Goal: Answer question/provide support: Share knowledge or assist other users

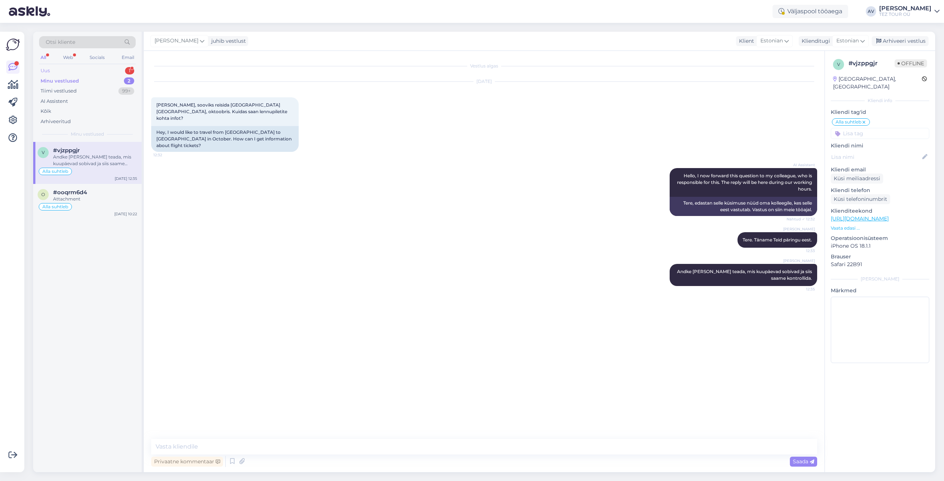
click at [46, 70] on div "Uus" at bounding box center [45, 70] width 9 height 7
click at [83, 154] on div "Outdoor services like the hotel pool depend on the weather and hotel management…" at bounding box center [95, 160] width 84 height 13
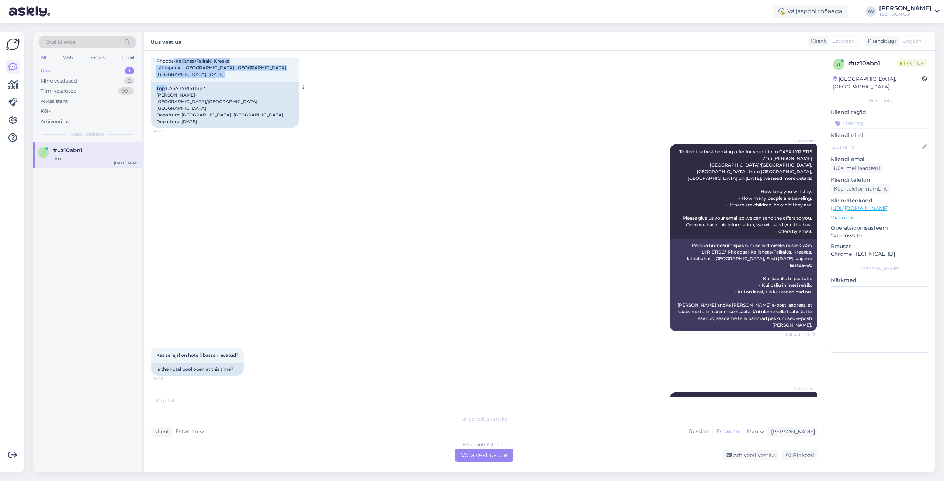
scroll to position [111, 0]
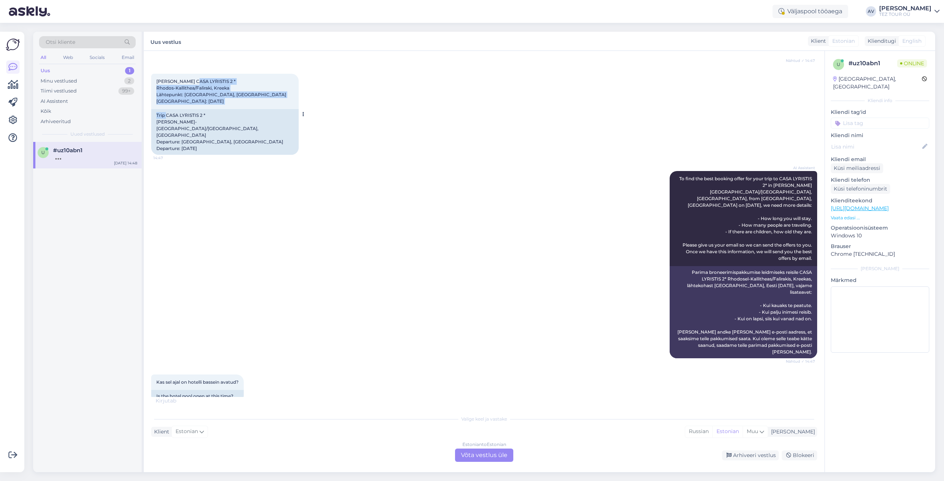
drag, startPoint x: 166, startPoint y: 64, endPoint x: 192, endPoint y: 64, distance: 26.2
click at [192, 64] on div "Vestlus algas [DATE] Tere, 14:47 Hello, AI Assistent Hello, how can we assist y…" at bounding box center [487, 227] width 673 height 339
click at [281, 144] on div "[PERSON_NAME] CASA LYRISTIS 2 * Rhodos-Kallithea/Faliraki, Kreeka Lähtepunkt: […" at bounding box center [484, 114] width 666 height 97
drag, startPoint x: 199, startPoint y: 79, endPoint x: 165, endPoint y: 79, distance: 34.3
click at [165, 79] on span "[PERSON_NAME] CASA LYRISTIS 2 * Rhodos-Kallithea/Faliraki, Kreeka Lähtepunkt: […" at bounding box center [221, 91] width 130 height 25
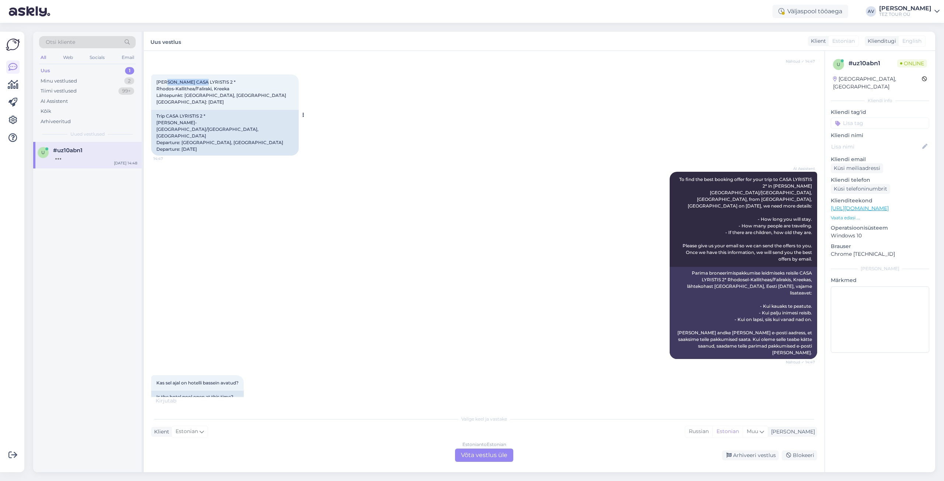
copy span "CASA LYRISTIS"
click at [479, 455] on div "Estonian to Estonian Võta vestlus üle" at bounding box center [484, 455] width 58 height 13
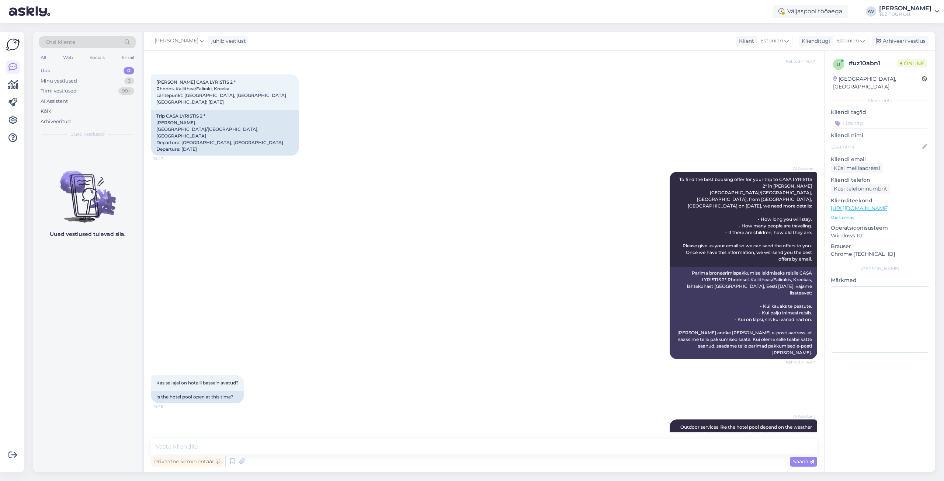
click at [847, 118] on input at bounding box center [880, 123] width 98 height 11
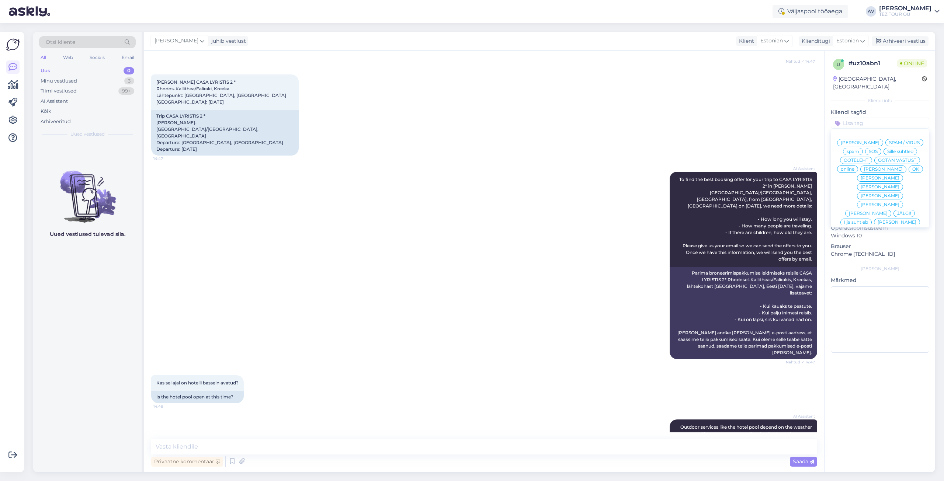
click at [872, 256] on span "Alla suhtleb" at bounding box center [880, 258] width 26 height 4
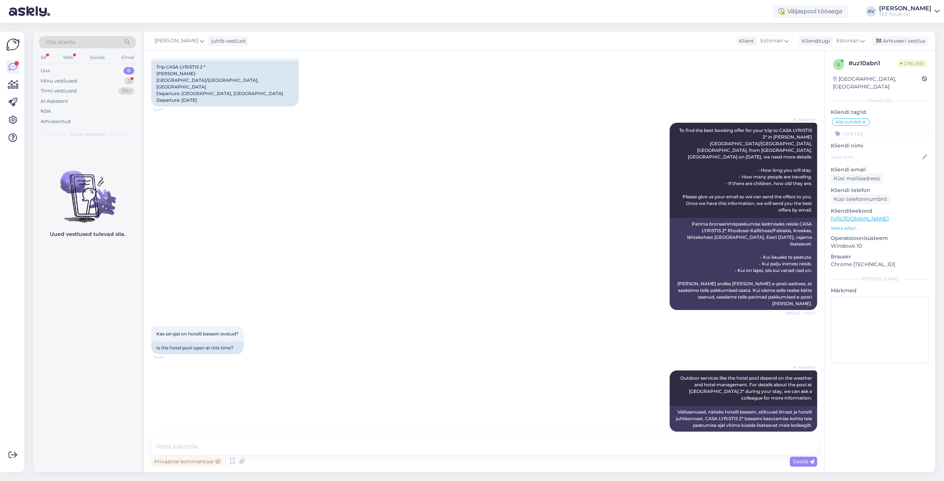
scroll to position [82, 0]
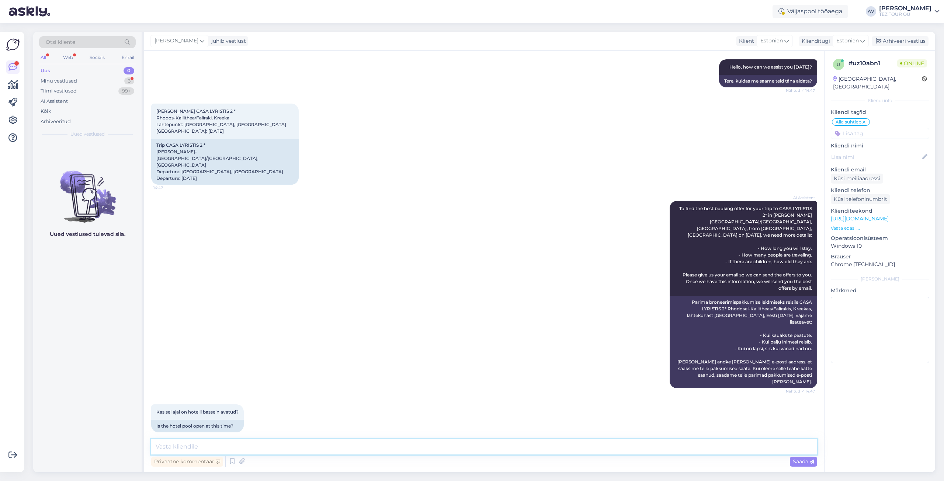
click at [390, 449] on textarea at bounding box center [484, 446] width 666 height 15
type textarea "t"
click at [260, 447] on textarea "Tere. Täname Teid pöördumise eets. Andke [PERSON_NAME] teada broneeringu number." at bounding box center [484, 446] width 666 height 15
type textarea "Tere. Täname Teid pöördumise eest. Andke [PERSON_NAME] teada broneeringu number."
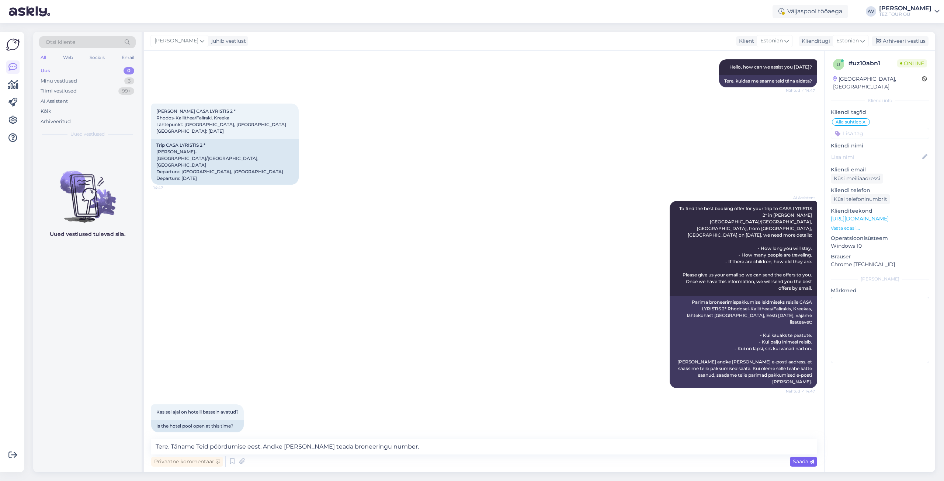
click at [812, 459] on span "Saada" at bounding box center [803, 461] width 21 height 7
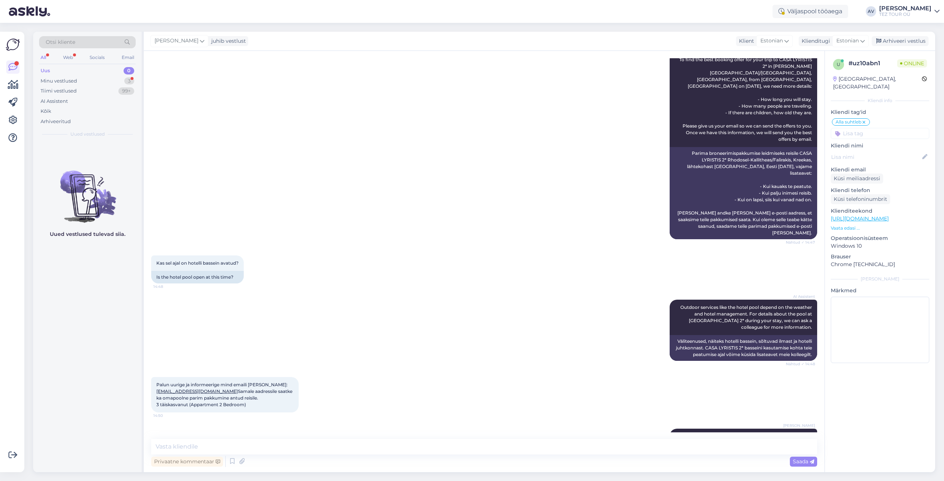
scroll to position [263, 0]
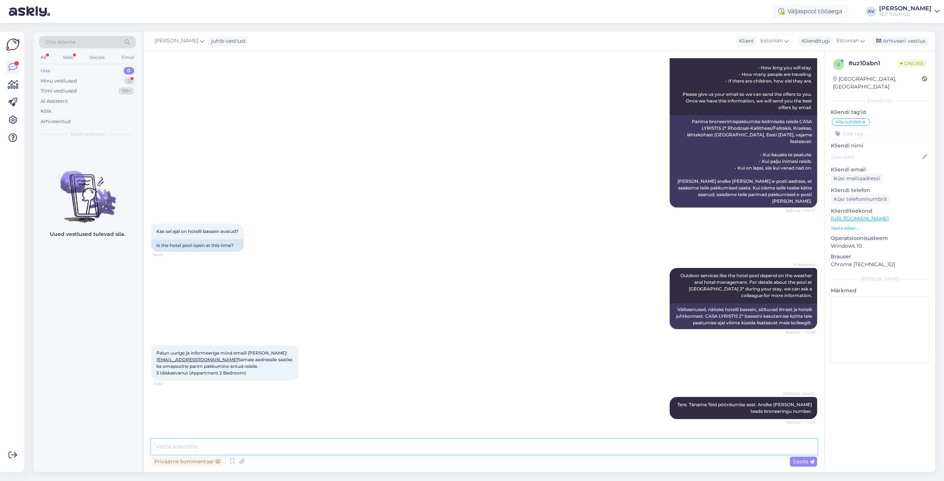
click at [274, 448] on textarea at bounding box center [484, 446] width 666 height 15
paste textarea "Basseini töö sõltub ainult ilmastikutingimustest."
type textarea "Basseini töö sõltub ainult ilmastikutingimustest."
click at [799, 462] on span "Saada" at bounding box center [803, 461] width 21 height 7
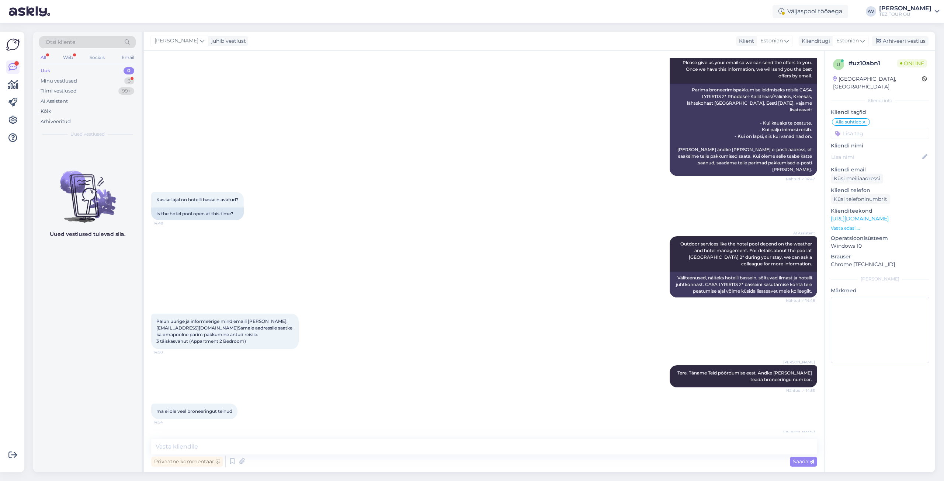
click at [591, 357] on div "Alla Viitmann Tere. Täname Teid pöördumise eest. Andke [PERSON_NAME] teada bron…" at bounding box center [484, 376] width 666 height 38
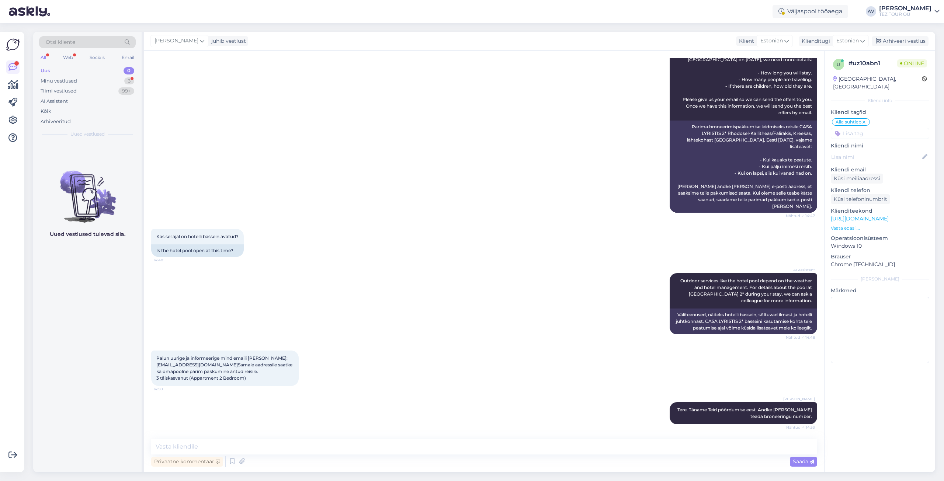
scroll to position [326, 0]
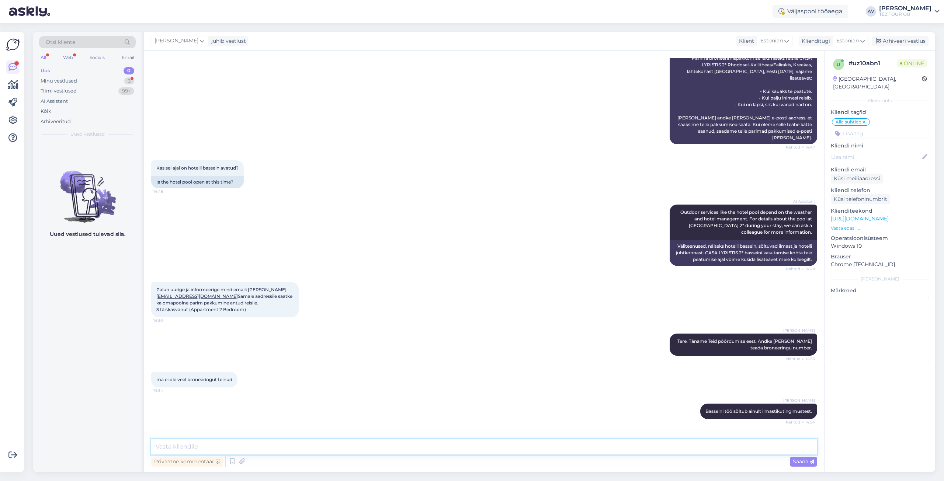
click at [360, 442] on textarea at bounding box center [484, 446] width 666 height 15
type textarea "[PERSON_NAME]"
type textarea "Kohe vormistame aga palun arvestage, et vimmased [PERSON_NAME] lennukis - 3"
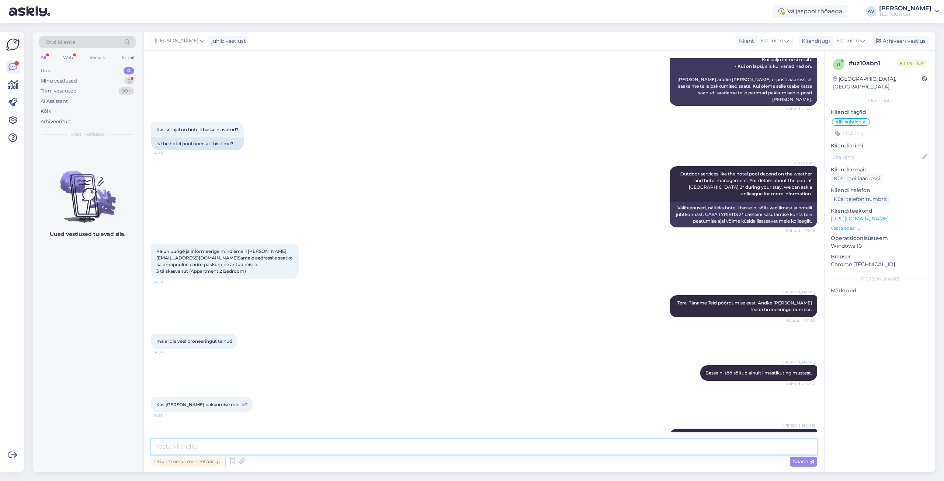
scroll to position [435, 0]
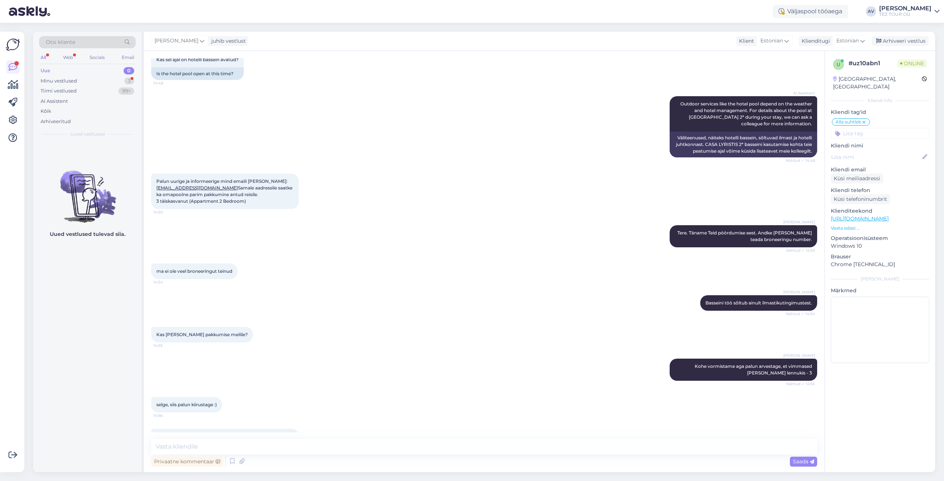
click at [271, 437] on div "Vestlus algas [DATE] Tere, 14:47 Hello, AI Assistent Hello, how can we assist y…" at bounding box center [484, 261] width 681 height 421
click at [271, 442] on textarea at bounding box center [484, 446] width 666 height 15
paste textarea "meil on ühtne broneerimissüsteem"
type textarea "meil on ühtne broneerimissüsteem"
click at [803, 459] on span "Saada" at bounding box center [803, 461] width 21 height 7
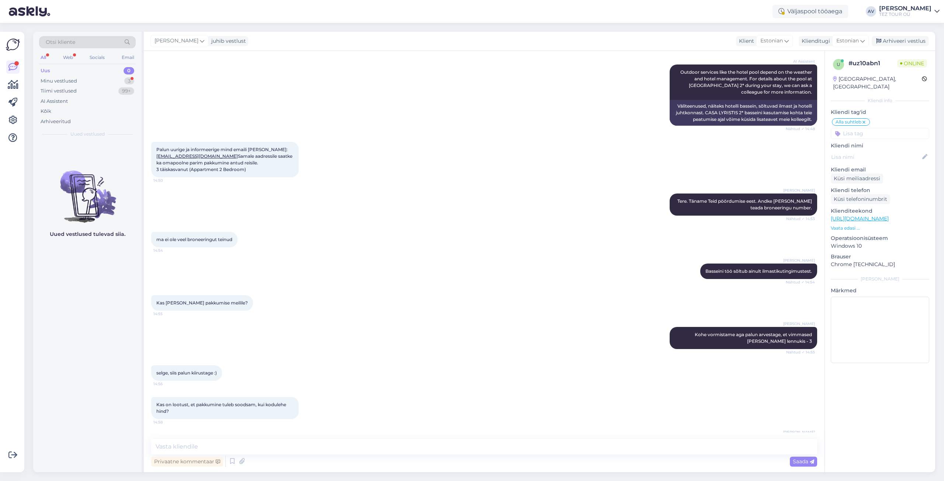
scroll to position [498, 0]
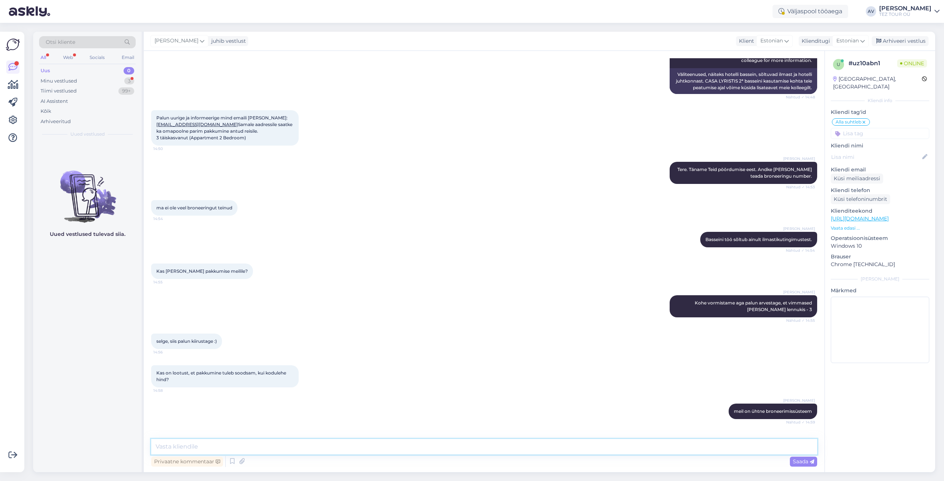
click at [196, 447] on textarea at bounding box center [484, 446] width 666 height 15
click at [163, 447] on textarea "Küik võimalikud soodustused arvestatud süsteemis" at bounding box center [484, 446] width 666 height 15
click at [308, 444] on textarea "Kõik võimalikud soodustused arvestatud süsteemis" at bounding box center [484, 446] width 666 height 15
type textarea "Kõik võimalikud soodustused arvestatud süsteemis."
click at [814, 461] on div "Saada" at bounding box center [803, 462] width 27 height 10
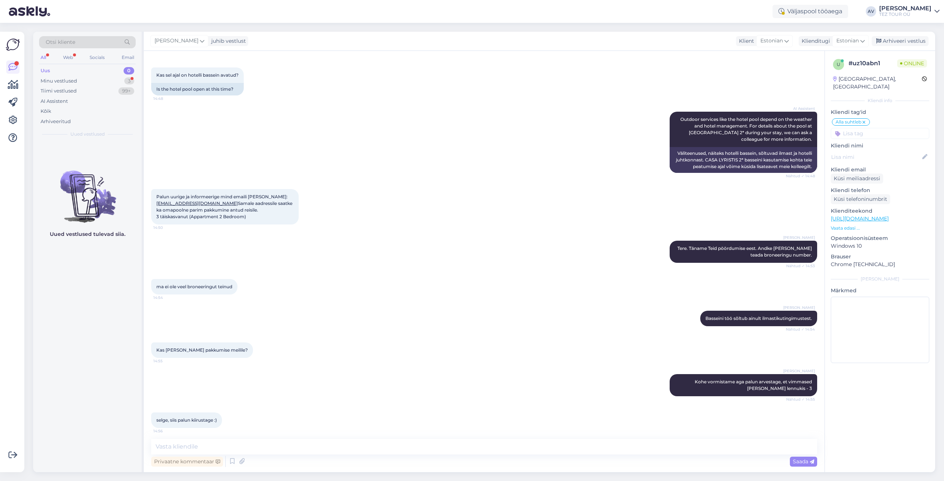
scroll to position [568, 0]
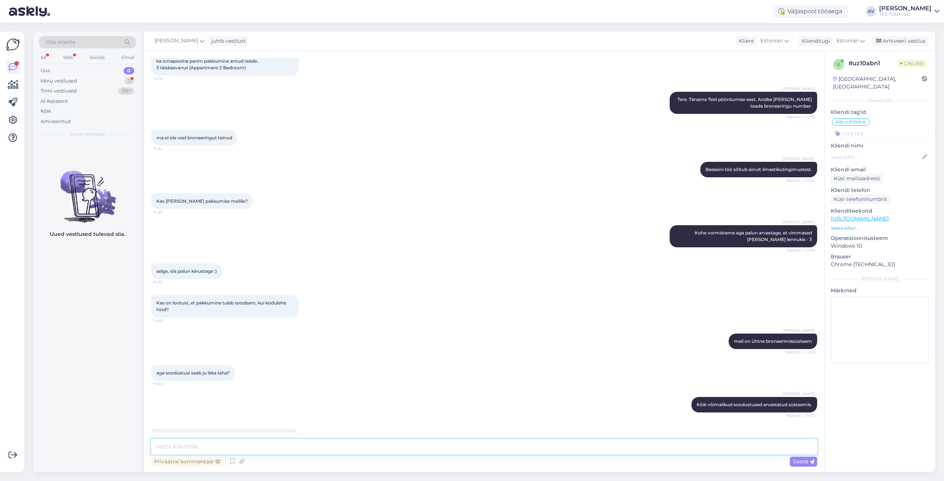
click at [307, 443] on textarea at bounding box center [484, 446] width 666 height 15
click at [202, 447] on textarea "pakkumine edatatud." at bounding box center [484, 446] width 666 height 15
type textarea "pakkumine edastatud."
click at [809, 461] on span "Saada" at bounding box center [803, 461] width 21 height 7
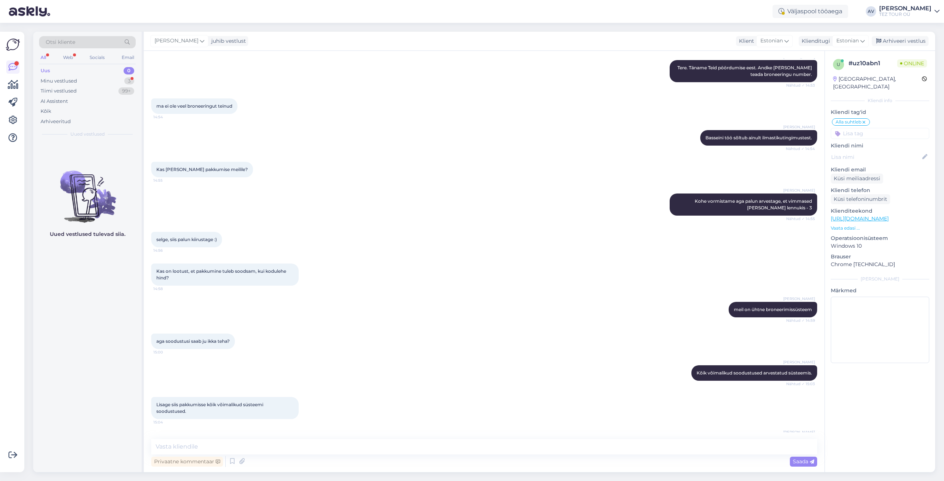
scroll to position [632, 0]
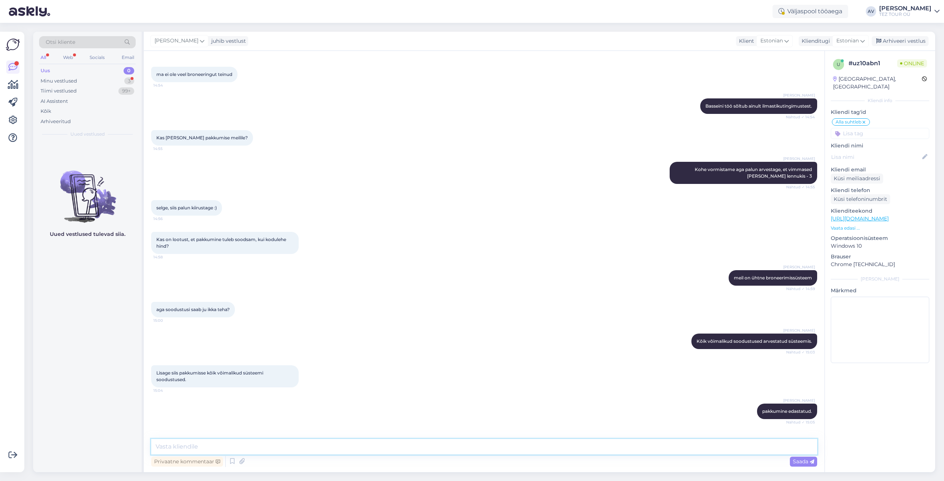
click at [327, 444] on textarea at bounding box center [484, 446] width 666 height 15
drag, startPoint x: 327, startPoint y: 444, endPoint x: 365, endPoint y: 345, distance: 105.5
drag, startPoint x: 365, startPoint y: 345, endPoint x: 361, endPoint y: 445, distance: 99.6
click at [361, 445] on textarea at bounding box center [484, 446] width 666 height 15
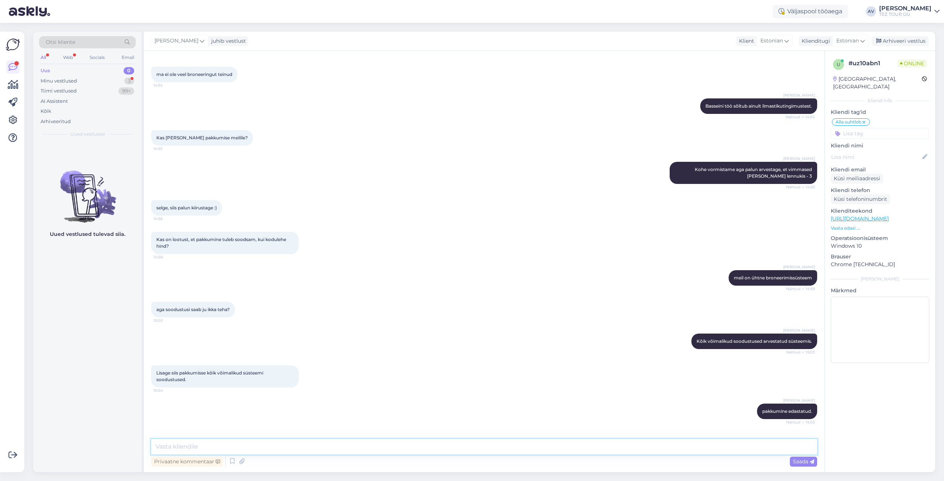
paste textarea "kõik sõltub liiklusest ja eelmiste hotellide arvust"
type textarea "kõik sõltub liiklusest ja eelmiste hotellide arvust"
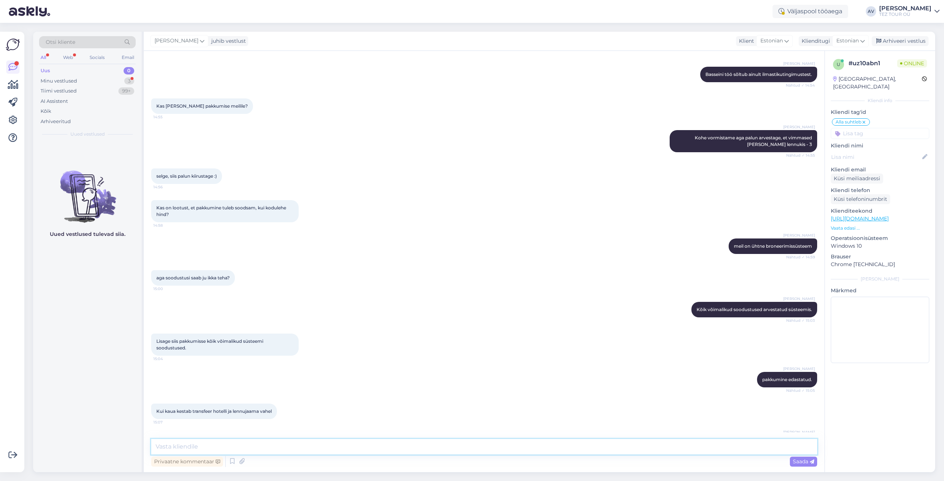
scroll to position [695, 0]
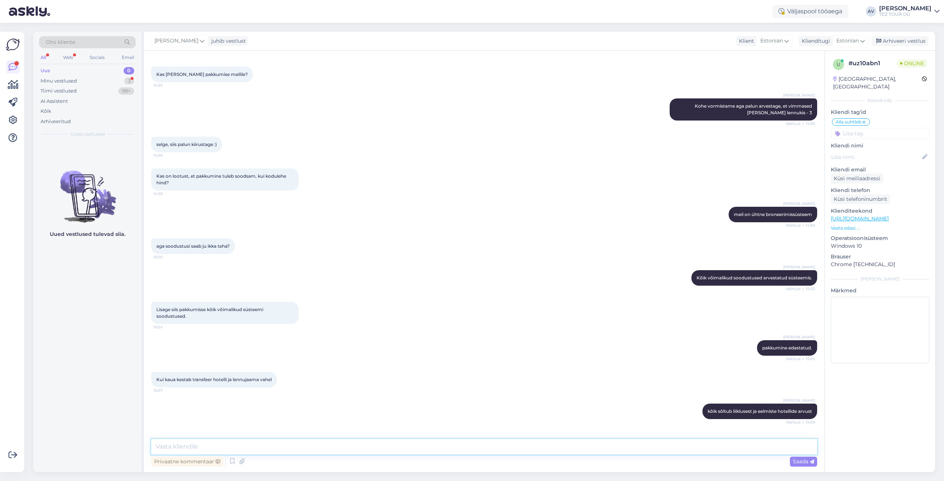
click at [245, 449] on textarea at bounding box center [484, 446] width 666 height 15
type textarea "Palun"
click at [803, 462] on span "Saada" at bounding box center [803, 461] width 21 height 7
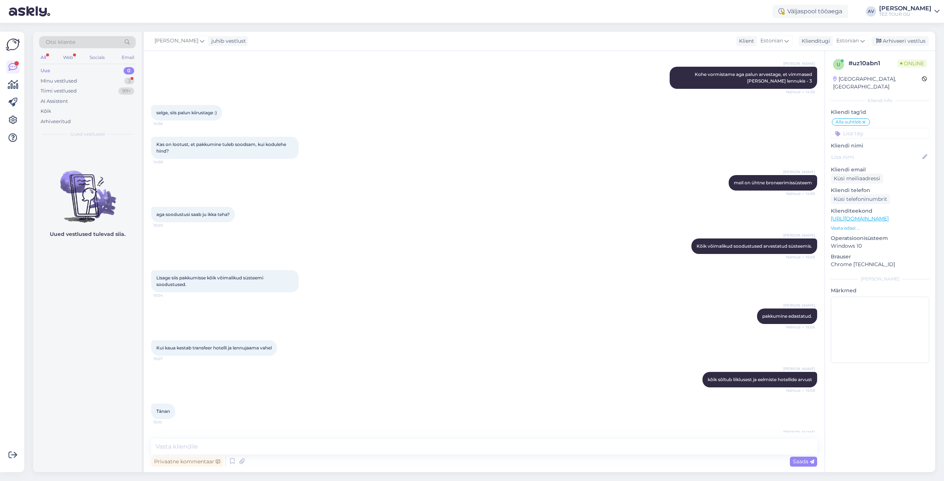
scroll to position [765, 0]
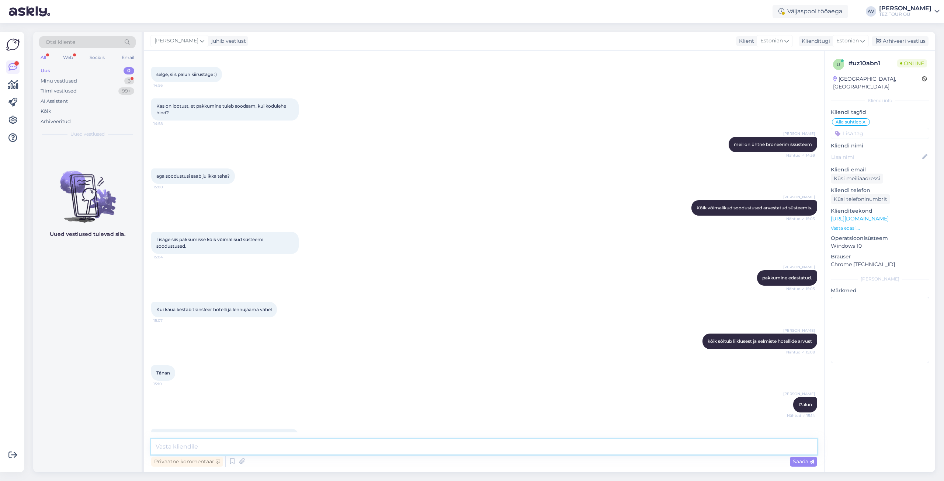
click at [238, 446] on textarea at bounding box center [484, 446] width 666 height 15
paste textarea "On üks süsteem ja mul on hea meel teid registreerimisel aidata ning kõigile bro…"
drag, startPoint x: 322, startPoint y: 447, endPoint x: 277, endPoint y: 448, distance: 45.4
click at [277, 448] on textarea "On üks süsteem ja mul on hea meel teid registreerimisel aidata ning kõigile bro…" at bounding box center [484, 446] width 666 height 15
click at [125, 481] on html "Väljaspool tööaega AV Alla Viitmann TEZ TOUR OÜ Võimalused Veendu, et [PERSON_N…" at bounding box center [472, 240] width 944 height 481
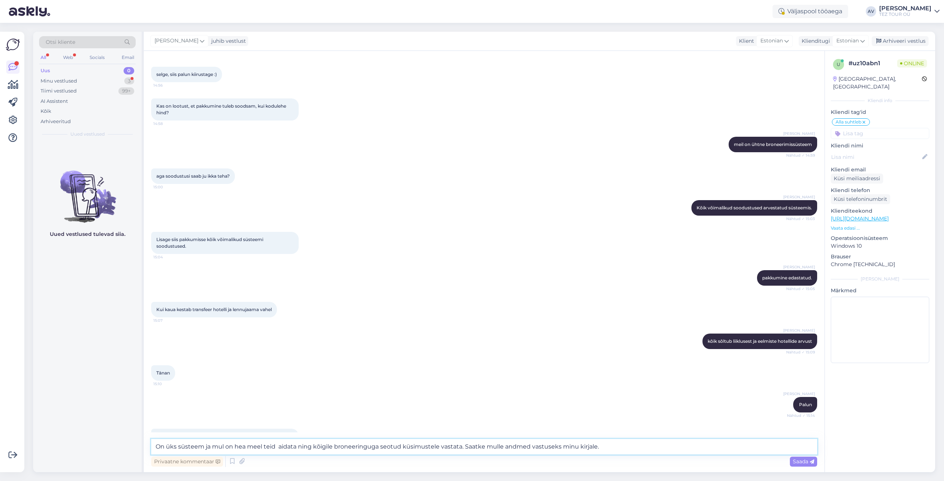
drag, startPoint x: 277, startPoint y: 448, endPoint x: 286, endPoint y: 448, distance: 9.2
click at [286, 448] on textarea "On üks süsteem ja mul on hea meel teid aidata ning kõigile broneeringuga seotud…" at bounding box center [484, 446] width 666 height 15
click at [276, 449] on textarea "On üks süsteem ja mul on hea meel teid aidata ning kõigile broneeringuga seotud…" at bounding box center [484, 446] width 666 height 15
type textarea "On üks süsteem ja mul on hea meel teid vormistamisel aidata ning kõigile bronee…"
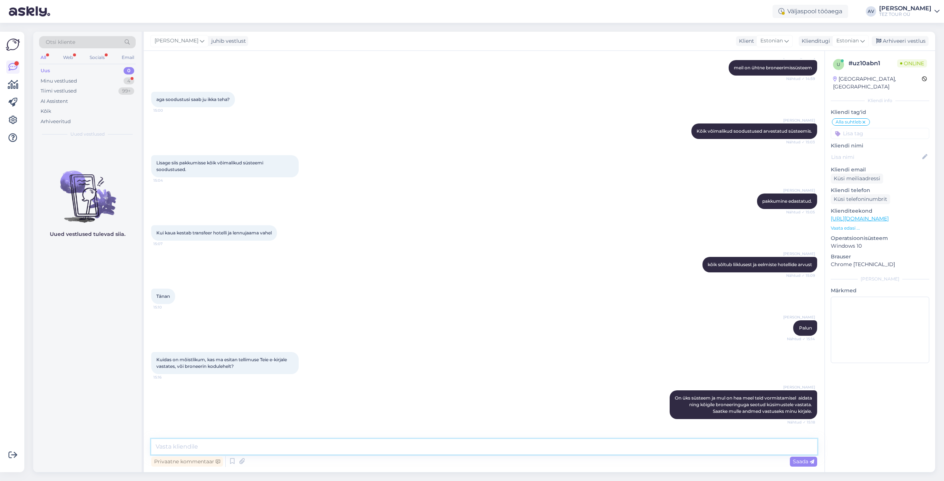
scroll to position [873, 0]
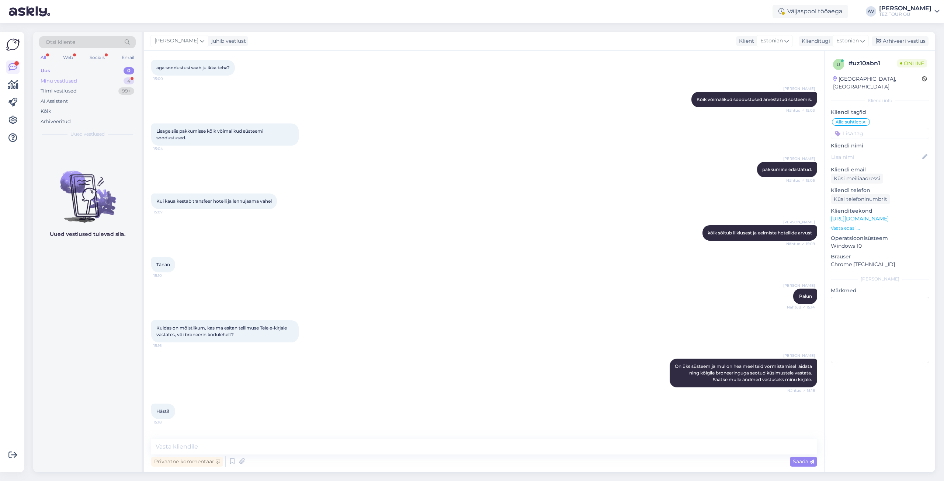
click at [68, 83] on div "Minu vestlused" at bounding box center [59, 80] width 37 height 7
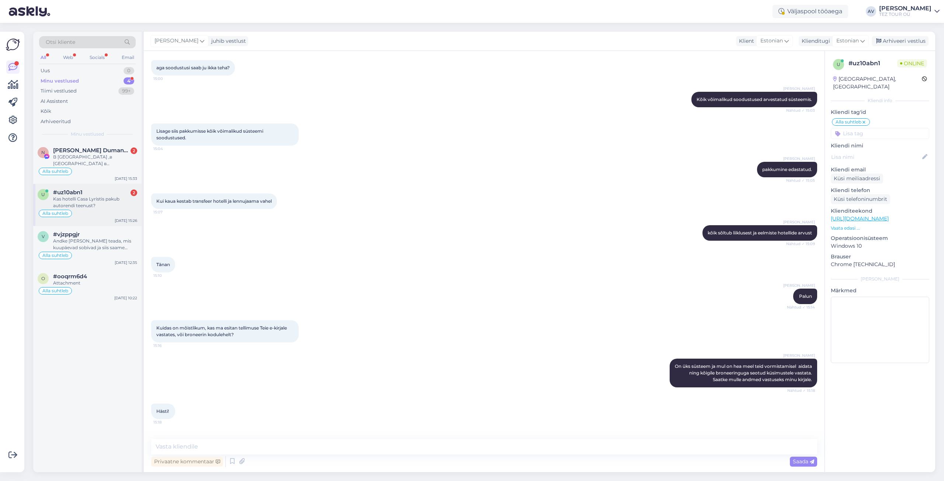
click at [90, 204] on div "Kas hotelli Casa Lyristis pakub autorendi teenust?" at bounding box center [95, 202] width 84 height 13
click at [87, 161] on div "В [GEOGRAPHIC_DATA] ,в [GEOGRAPHIC_DATA] в [GEOGRAPHIC_DATA]" at bounding box center [95, 160] width 84 height 13
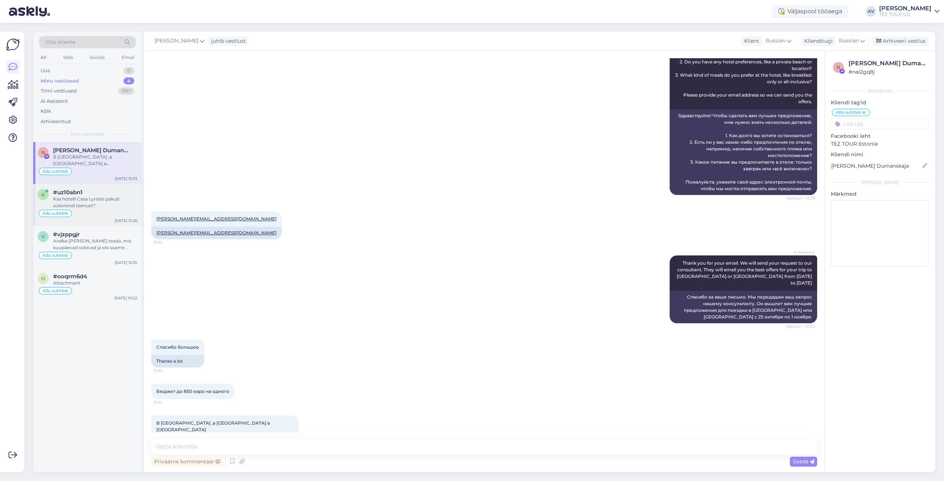
click at [95, 199] on div "Kas hotelli Casa Lyristis pakub autorendi teenust?" at bounding box center [95, 202] width 84 height 13
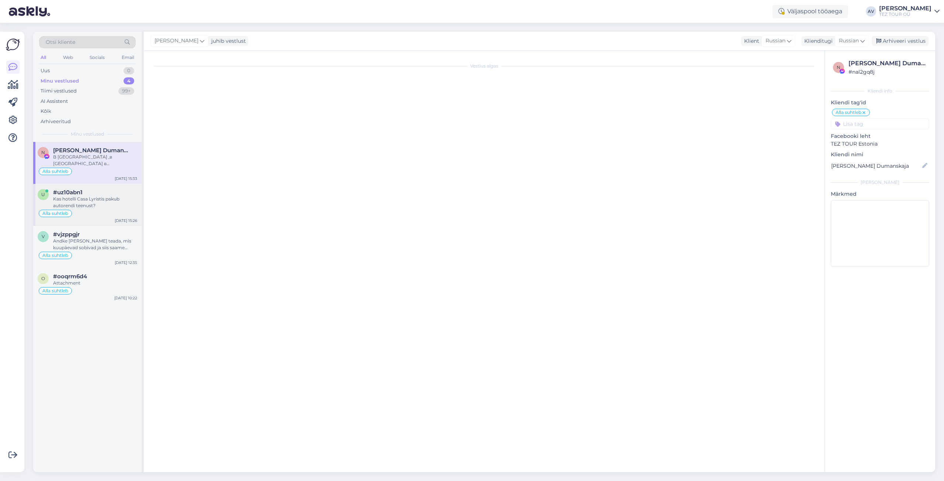
scroll to position [873, 0]
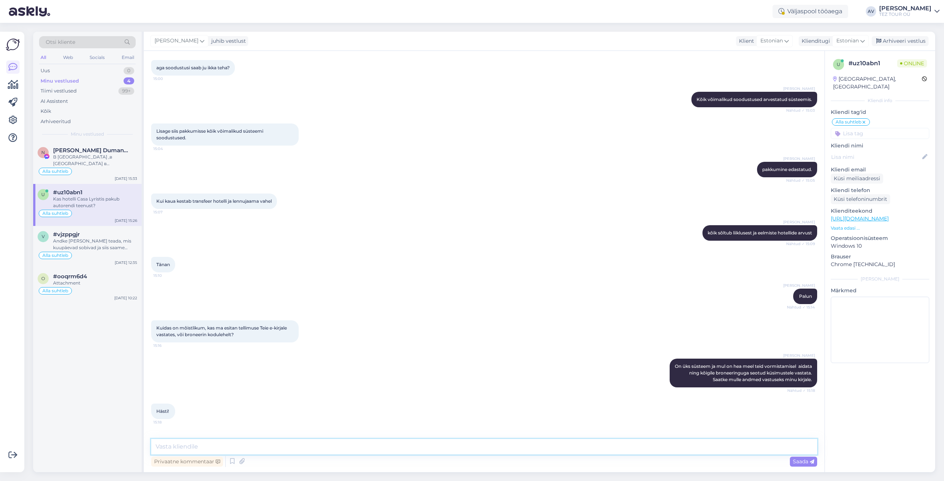
click at [309, 445] on textarea at bounding box center [484, 446] width 666 height 15
paste textarea "Hotellil ei ole oma autorenditeenust, kuid vajadusel saavad meie kohapealsed gi…"
type textarea "Hotellil ei ole oma autorenditeenust, kuid vajadusel saavad meie kohapealsed gi…"
click at [810, 462] on icon at bounding box center [812, 462] width 4 height 4
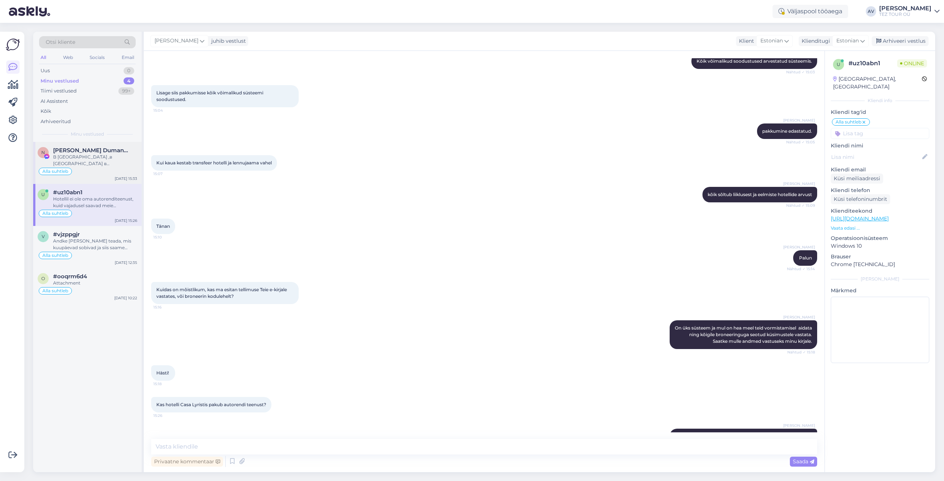
click at [74, 159] on div "В [GEOGRAPHIC_DATA] ,в [GEOGRAPHIC_DATA] в [GEOGRAPHIC_DATA]" at bounding box center [95, 160] width 84 height 13
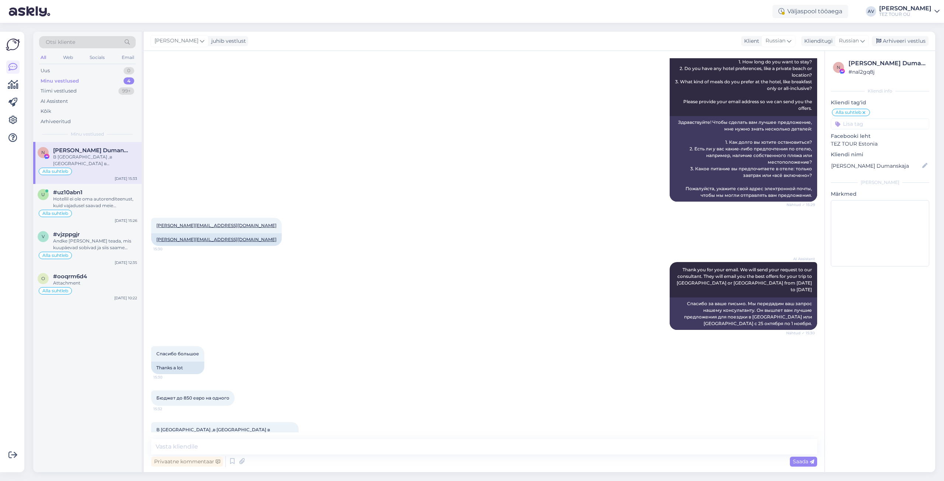
scroll to position [121, 0]
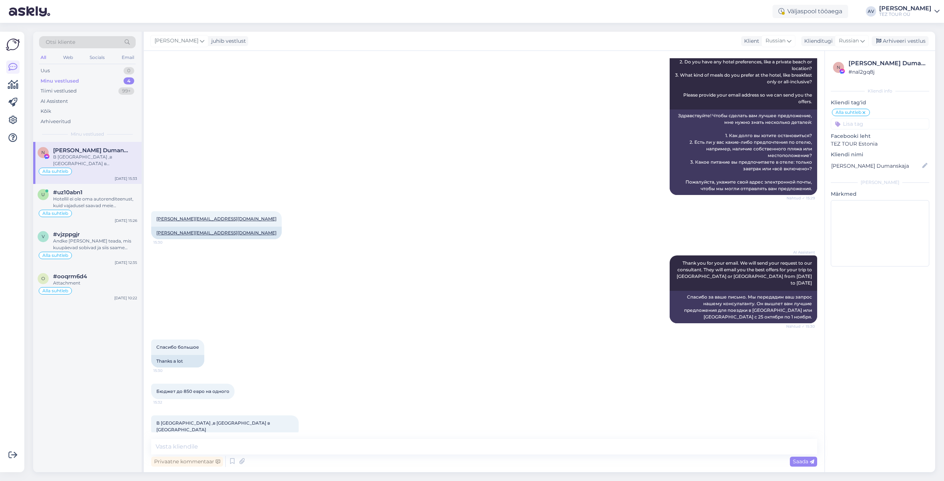
click at [607, 358] on div "Спасибо большое 15:30 Thanks a lot" at bounding box center [484, 353] width 666 height 44
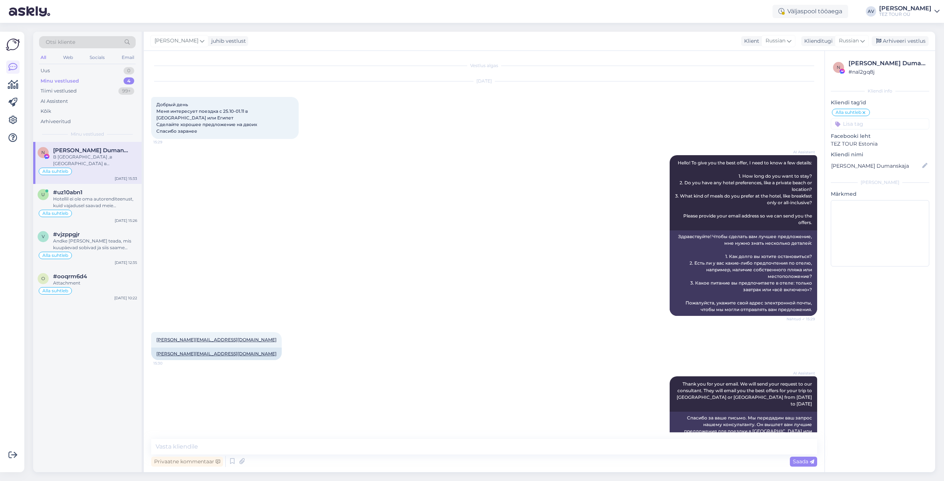
scroll to position [0, 0]
